Goal: Information Seeking & Learning: Find contact information

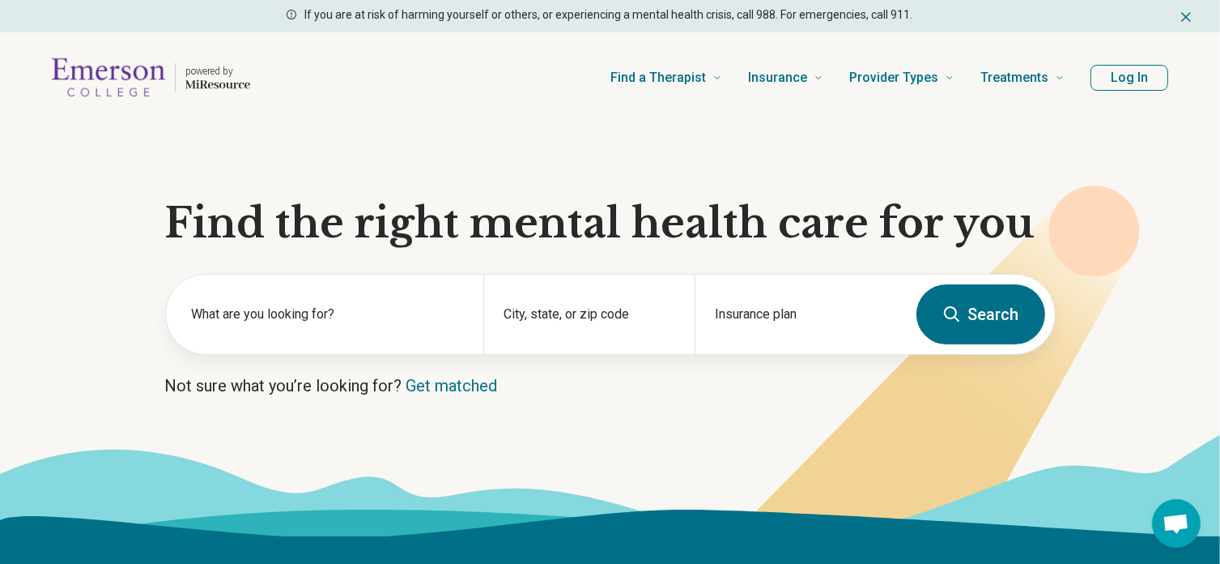
click at [1003, 304] on button "Search" at bounding box center [981, 314] width 129 height 60
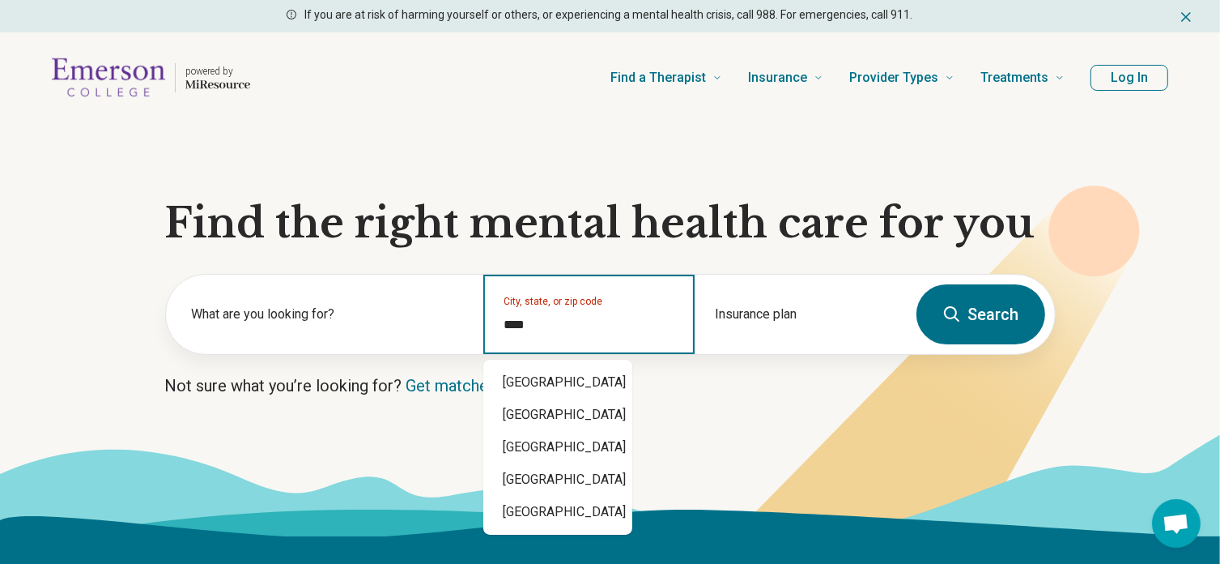
type input "*****"
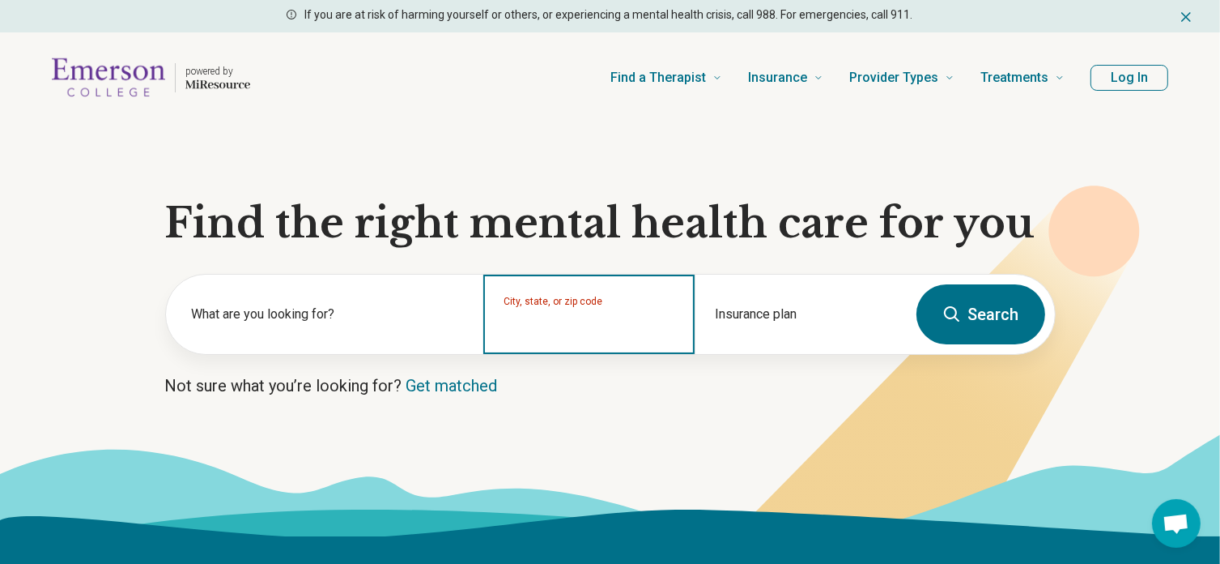
click at [574, 333] on input "City, state, or zip code" at bounding box center [590, 324] width 172 height 19
click at [575, 379] on div "[GEOGRAPHIC_DATA]" at bounding box center [557, 382] width 149 height 32
type input "**********"
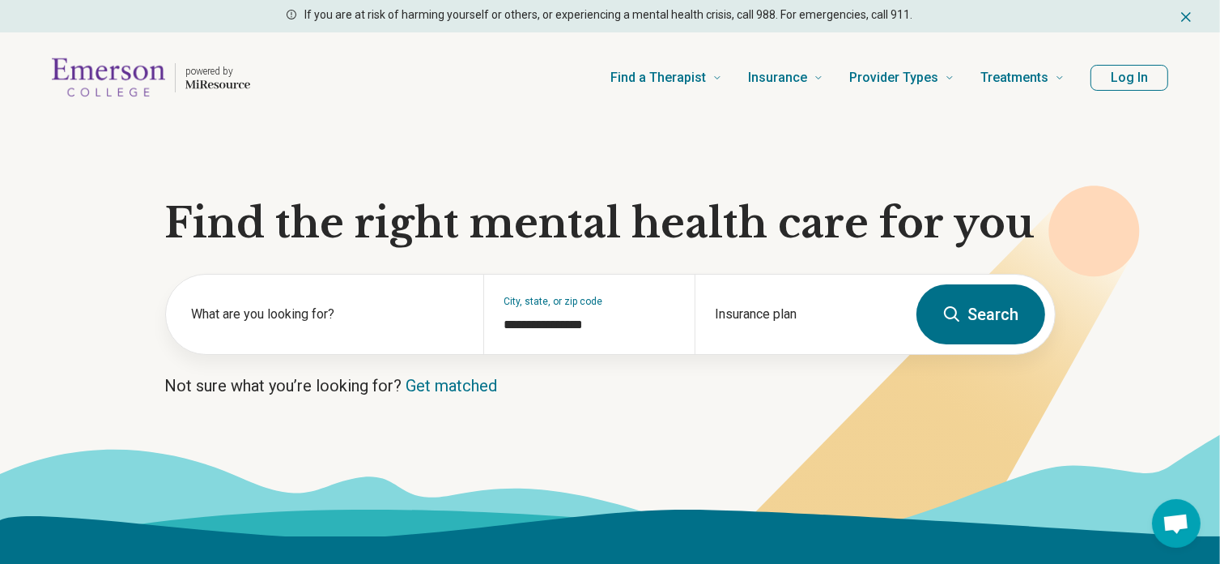
click at [961, 323] on button "Search" at bounding box center [981, 314] width 129 height 60
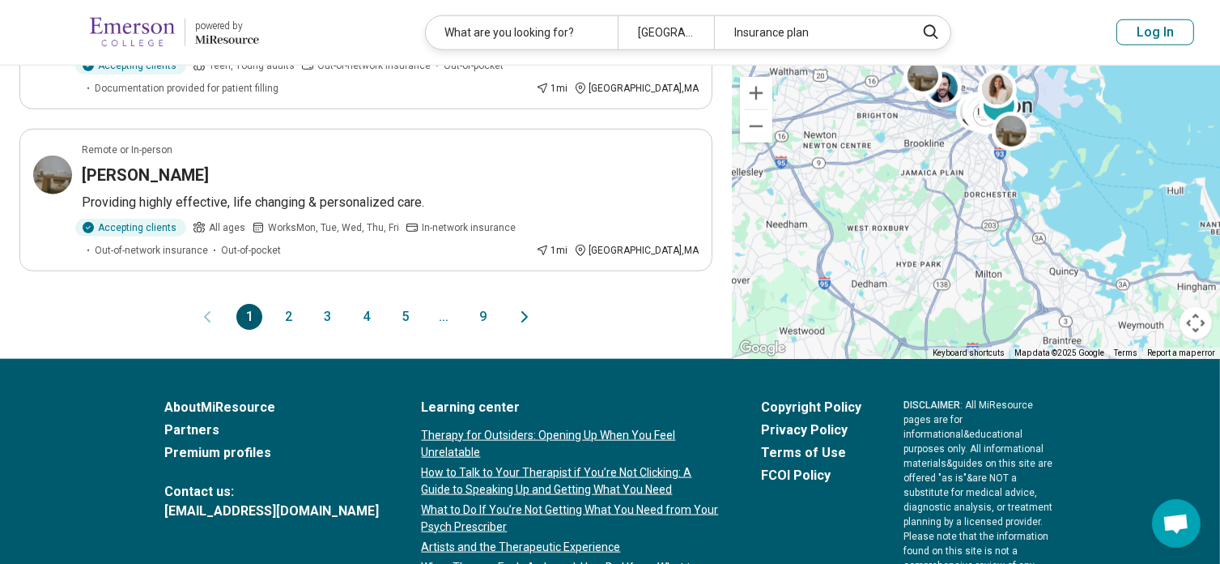
scroll to position [1741, 0]
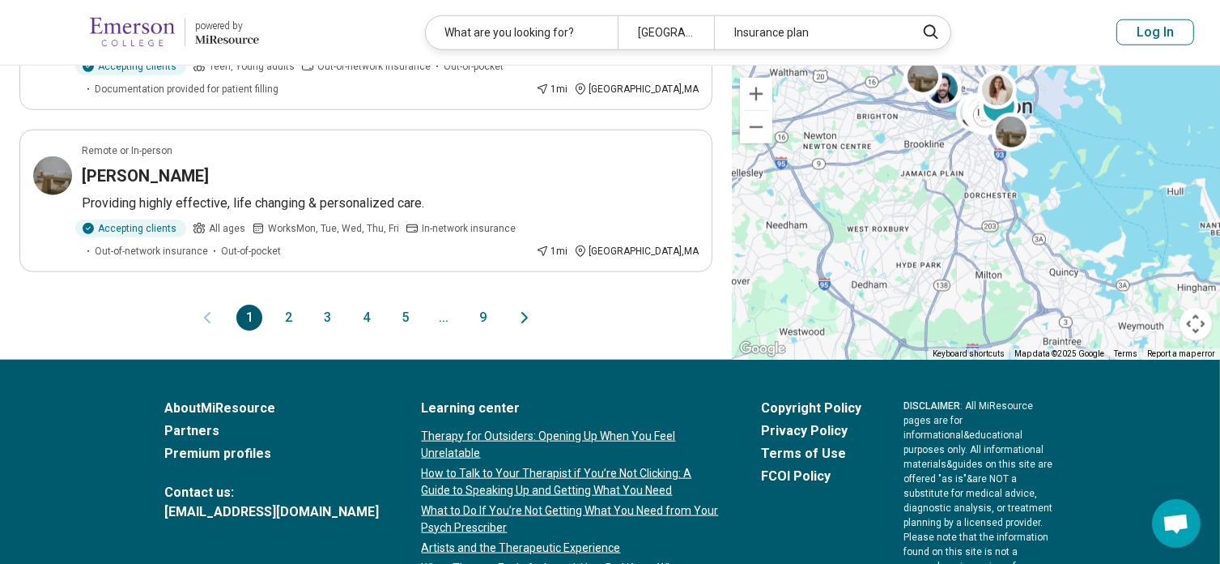
click at [525, 313] on icon "Next page" at bounding box center [524, 318] width 5 height 10
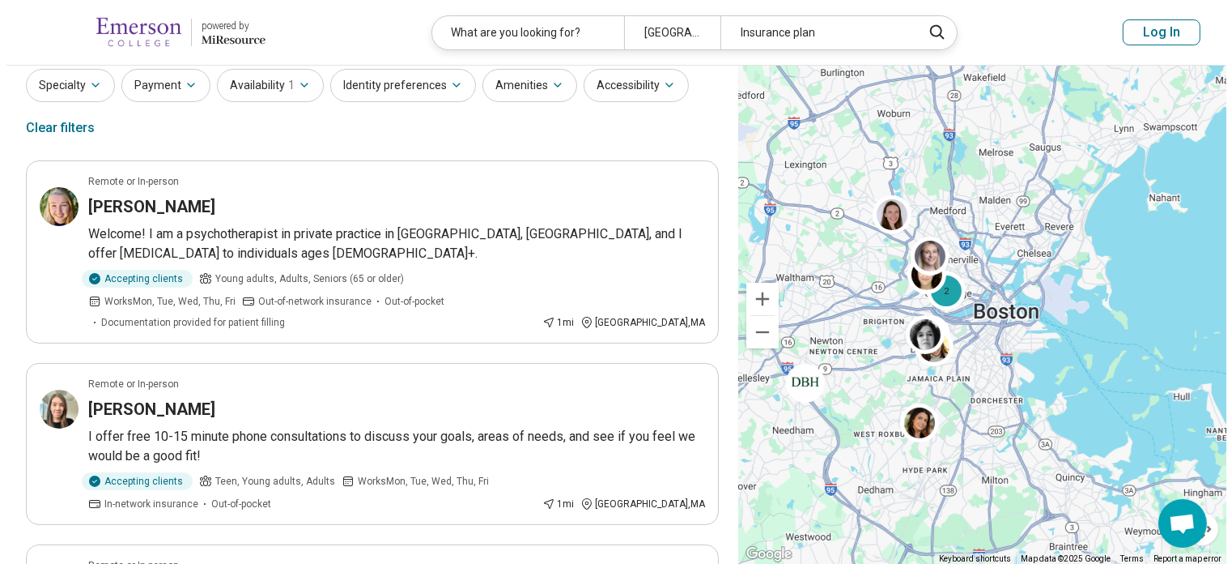
scroll to position [0, 0]
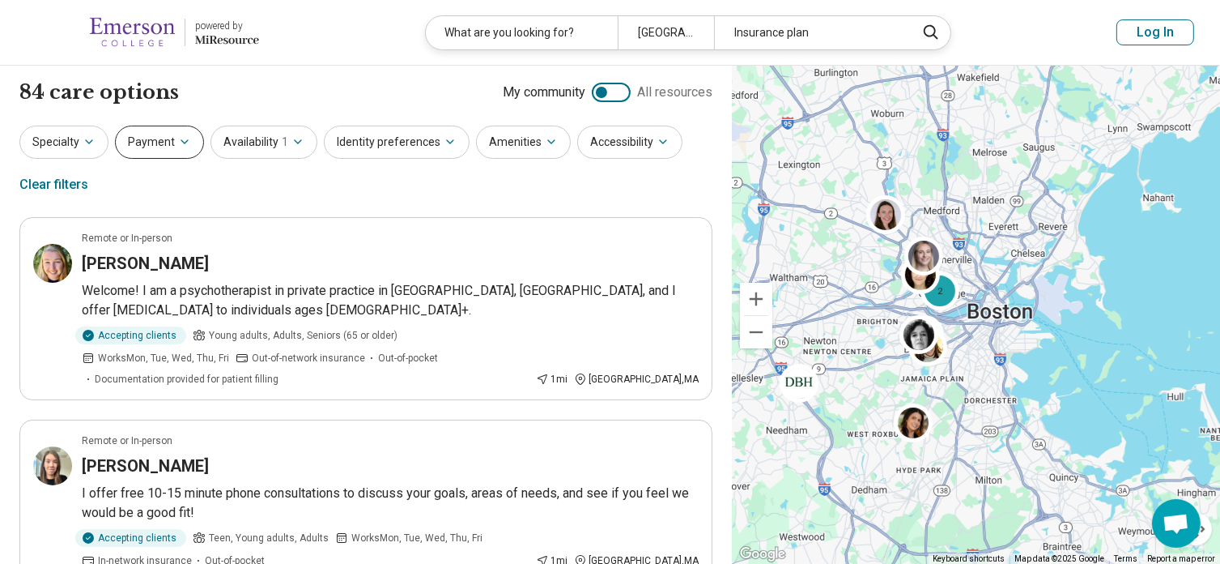
click at [165, 144] on button "Payment" at bounding box center [159, 142] width 89 height 33
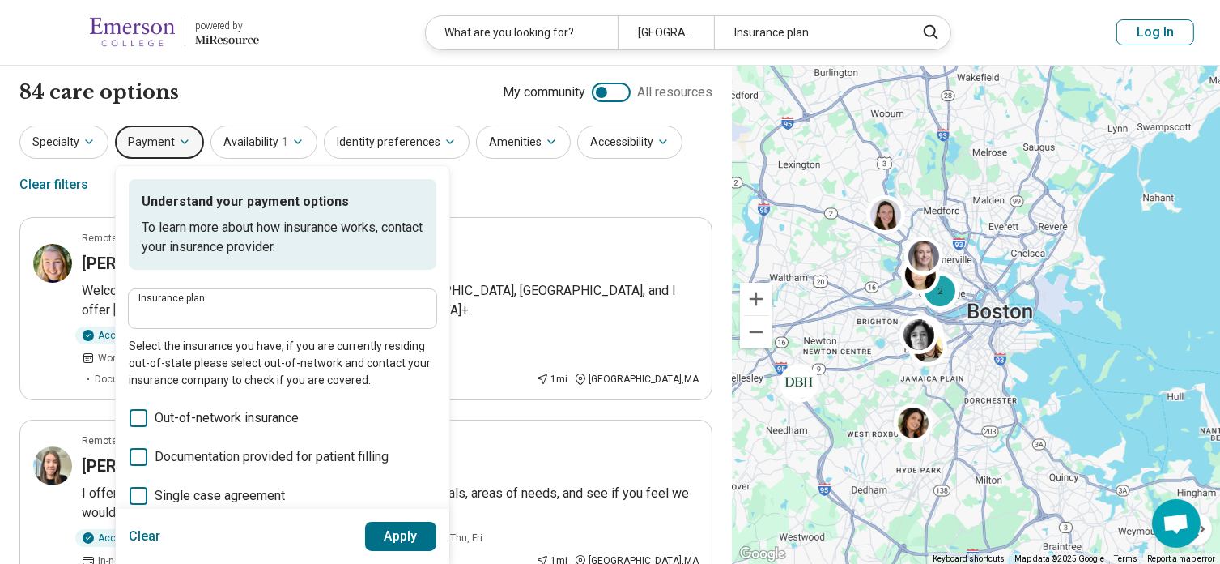
click at [606, 194] on div "Specialty Payment Understand your payment options To learn more about how insur…" at bounding box center [365, 165] width 693 height 79
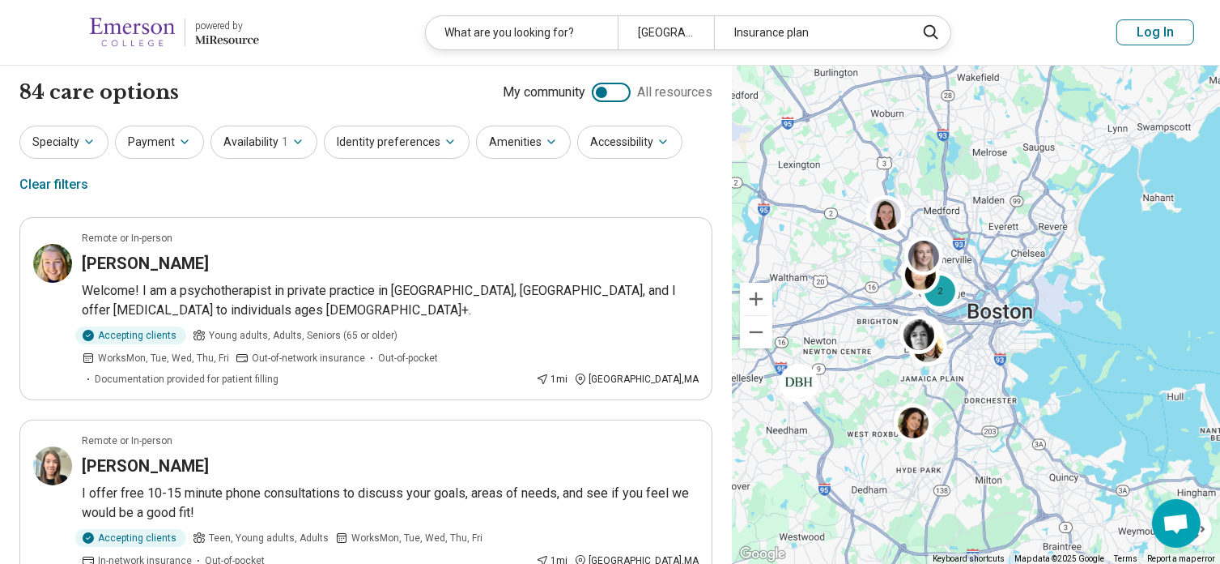
click at [1149, 41] on button "Log In" at bounding box center [1156, 32] width 78 height 26
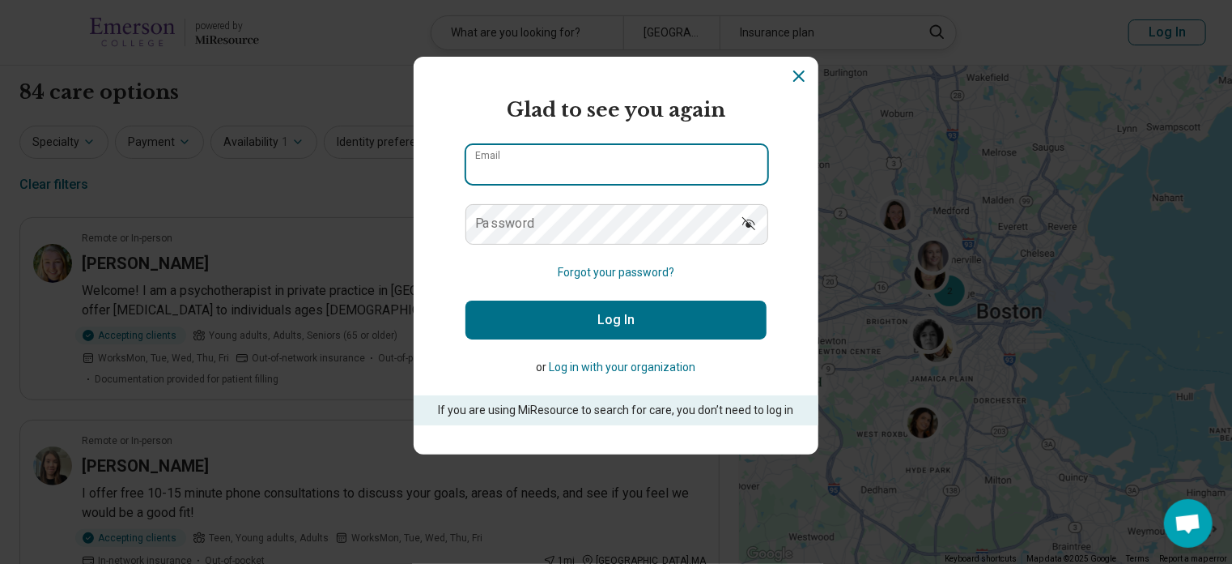
type input "**********"
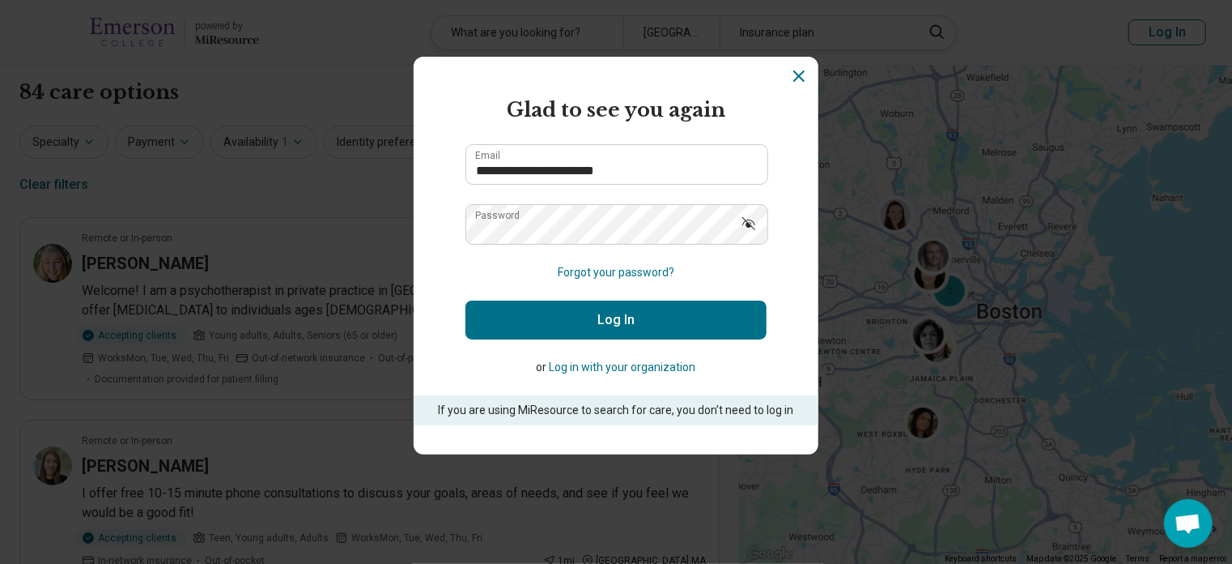
click at [635, 315] on button "Log In" at bounding box center [616, 319] width 301 height 39
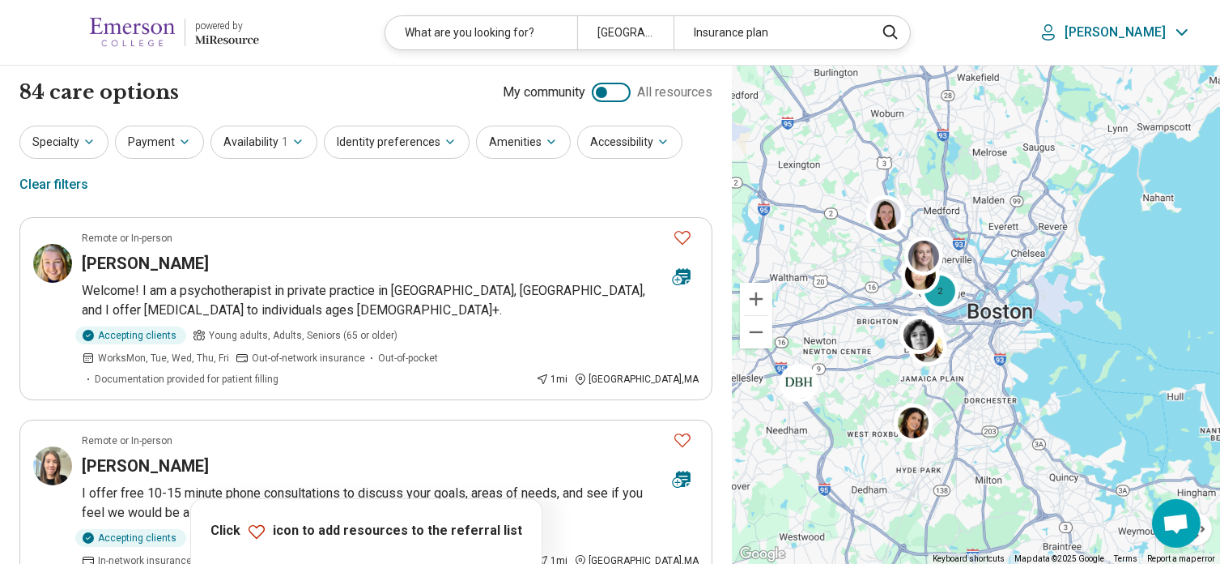
click at [1132, 28] on p "[PERSON_NAME]" at bounding box center [1115, 32] width 101 height 16
click at [1130, 67] on link "My Dashboard" at bounding box center [1137, 81] width 113 height 42
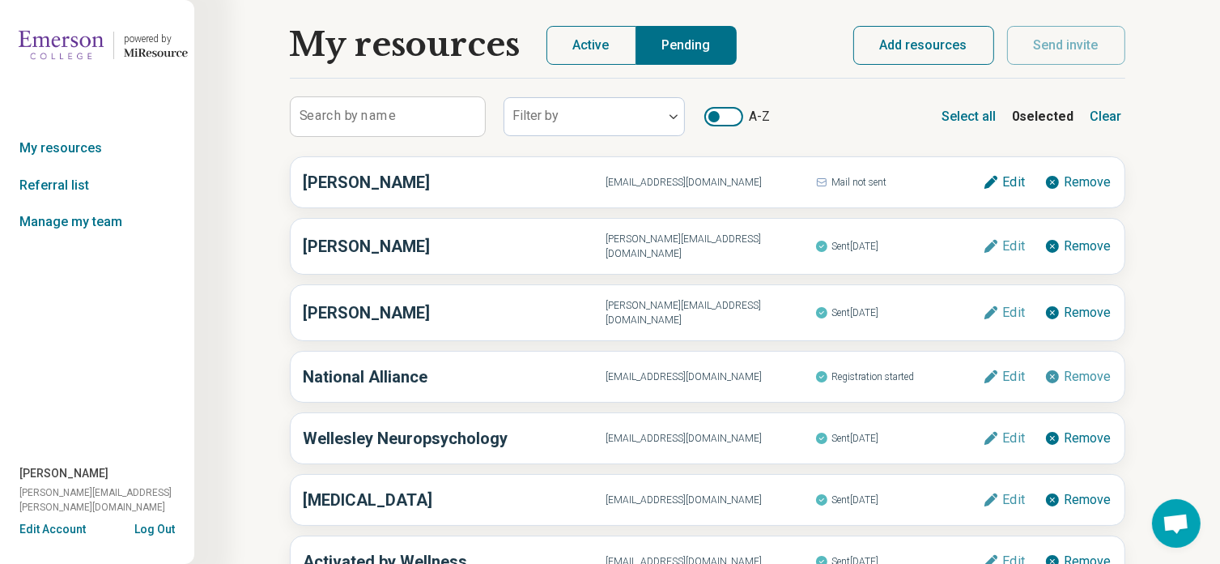
click at [370, 114] on label "Search by name" at bounding box center [348, 115] width 96 height 13
click at [370, 114] on input "Search by name" at bounding box center [388, 116] width 194 height 39
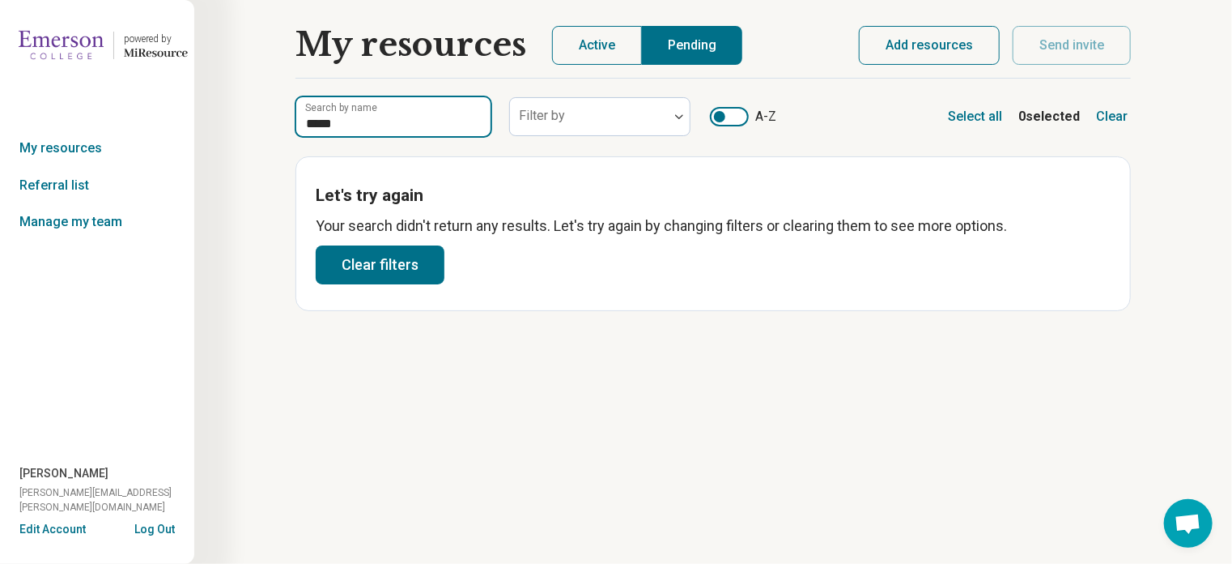
type input "*****"
click at [593, 43] on button "Active" at bounding box center [597, 45] width 90 height 39
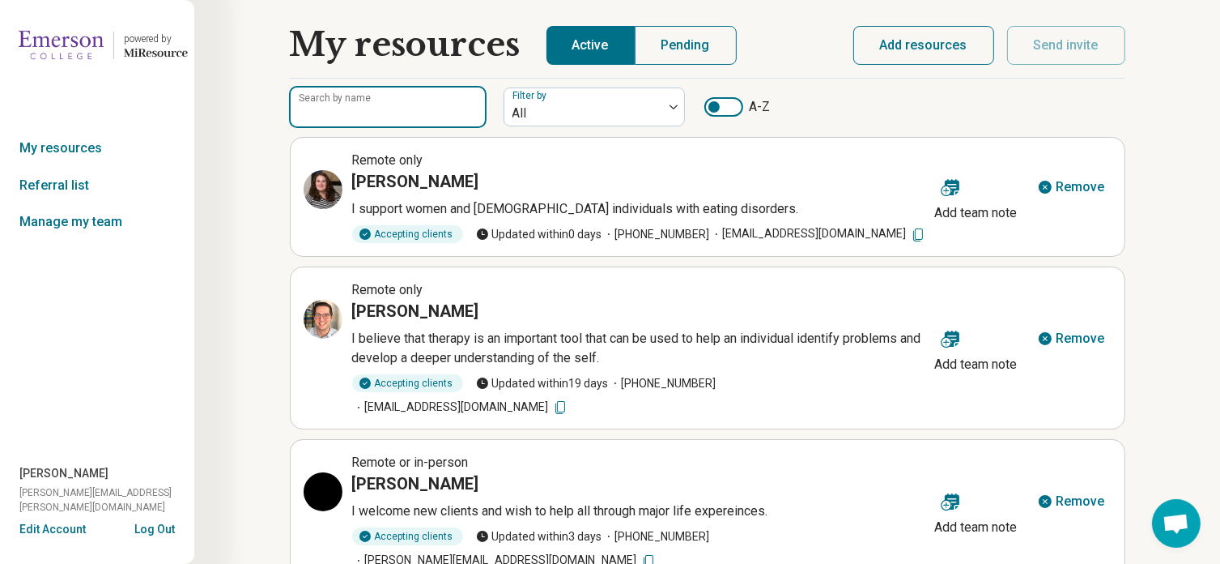
click at [364, 115] on input "Search by name" at bounding box center [388, 106] width 194 height 39
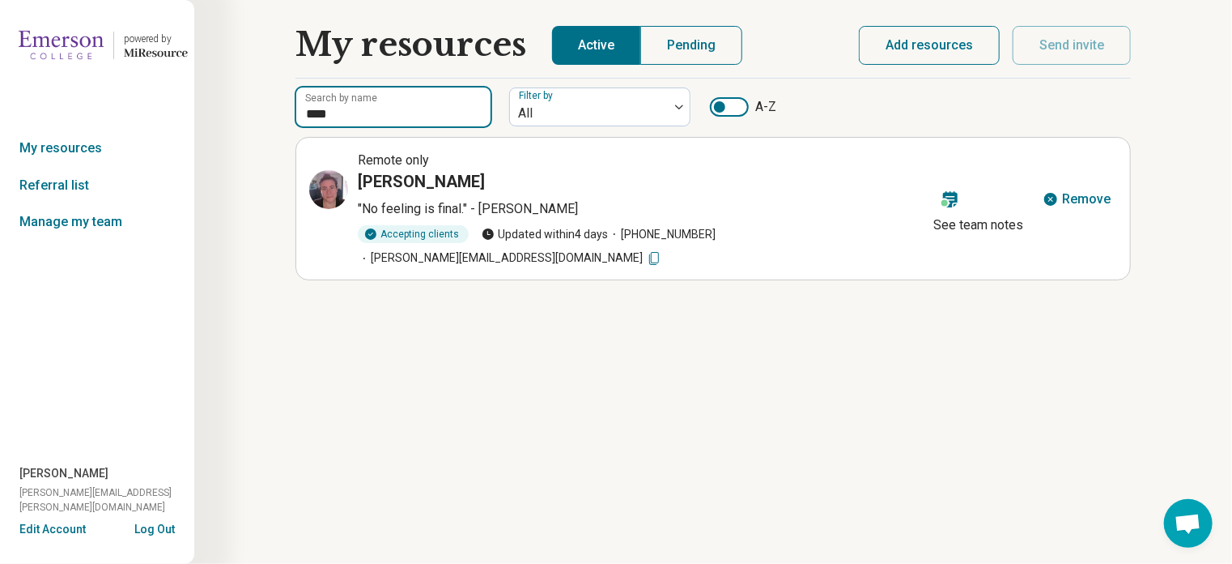
type input "****"
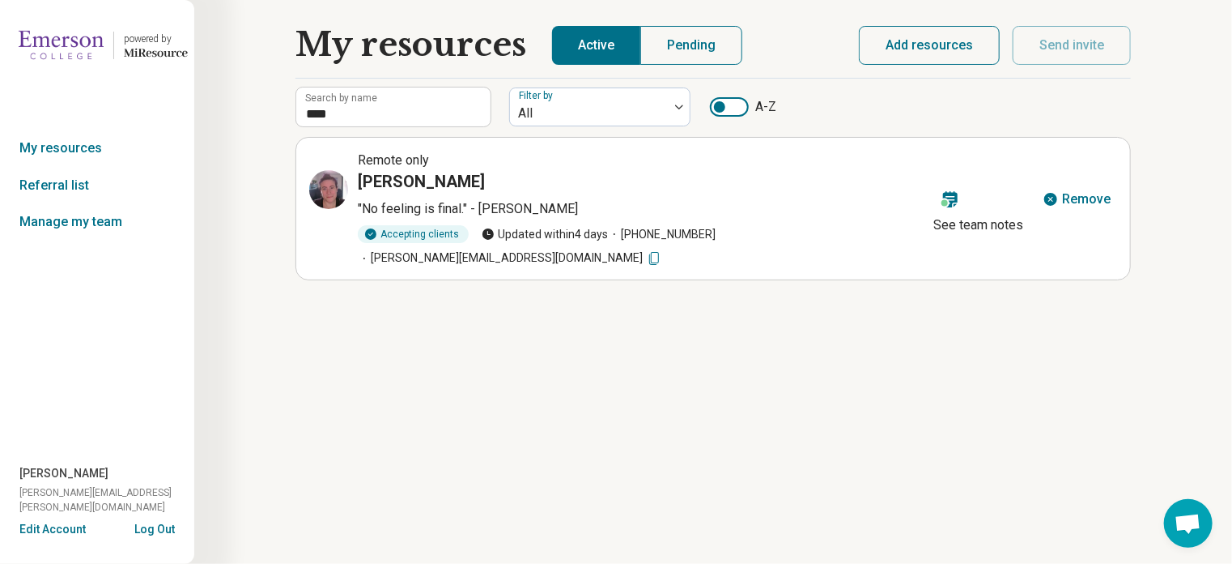
click at [952, 191] on icon at bounding box center [950, 199] width 15 height 16
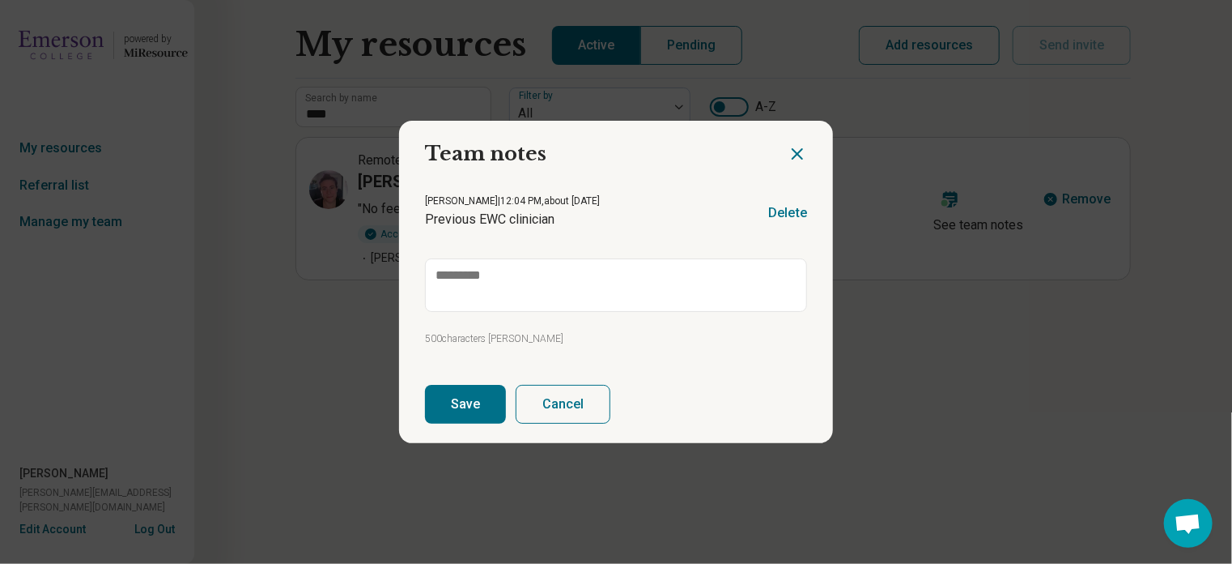
click at [800, 155] on icon "Close dialog" at bounding box center [798, 154] width 10 height 10
type textarea "*"
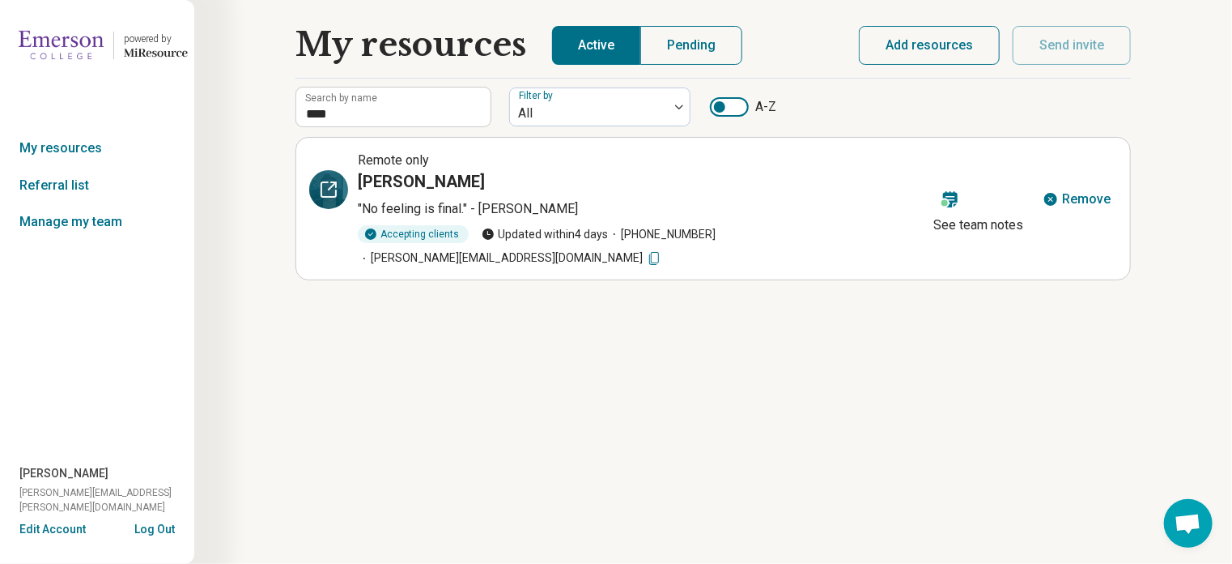
click at [337, 187] on icon at bounding box center [328, 189] width 19 height 19
